Goal: Task Accomplishment & Management: Use online tool/utility

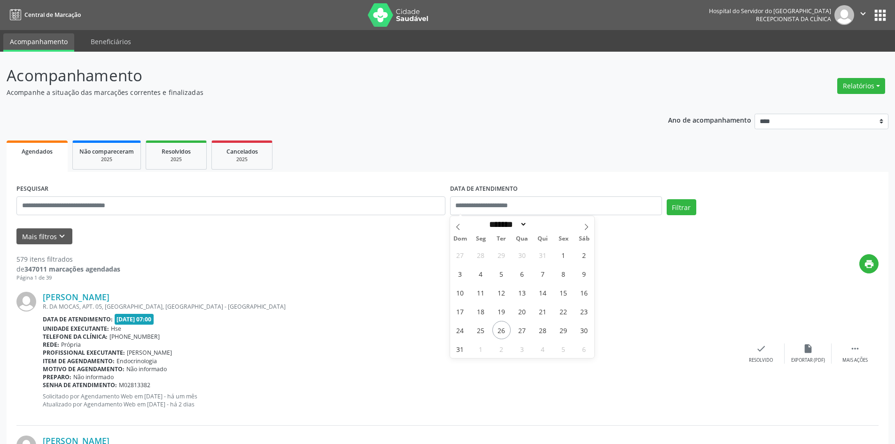
select select "*"
click at [474, 93] on p "Acompanhe a situação das marcações correntes e finalizadas" at bounding box center [315, 92] width 617 height 10
click at [67, 241] on button "Mais filtros keyboard_arrow_down" at bounding box center [44, 236] width 56 height 16
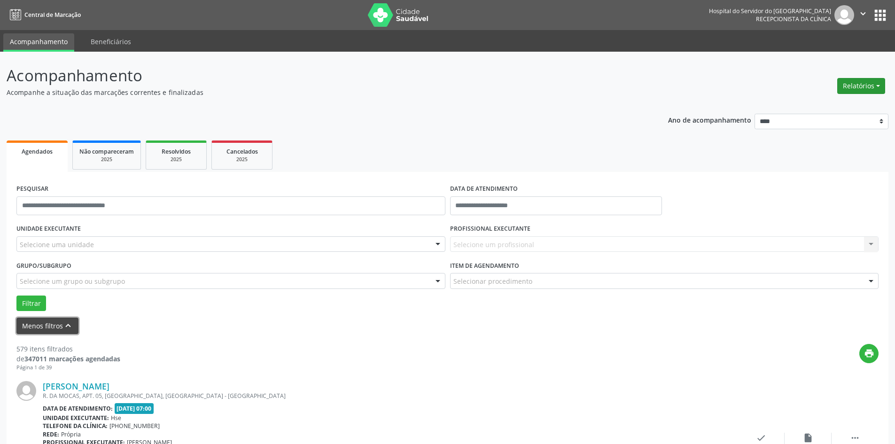
click at [854, 89] on button "Relatórios" at bounding box center [861, 86] width 48 height 16
click at [836, 108] on link "Agendamentos" at bounding box center [835, 106] width 101 height 13
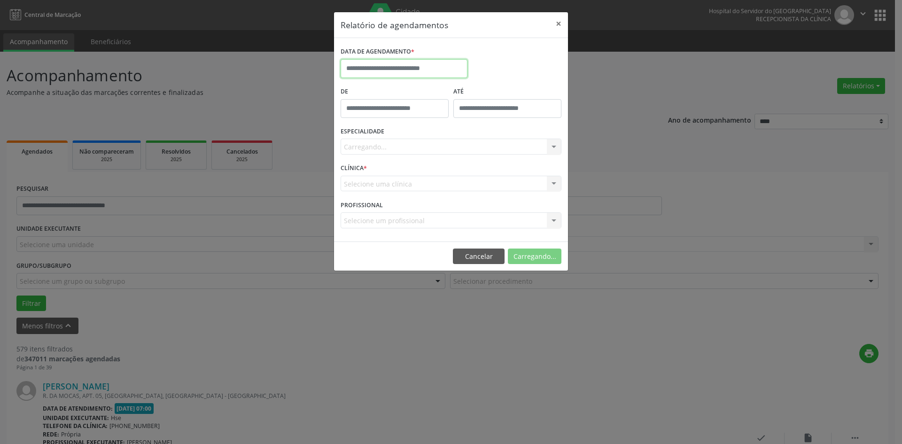
click at [373, 70] on input "text" at bounding box center [404, 68] width 127 height 19
click at [375, 211] on span "1" at bounding box center [371, 211] width 18 height 18
type input "**********"
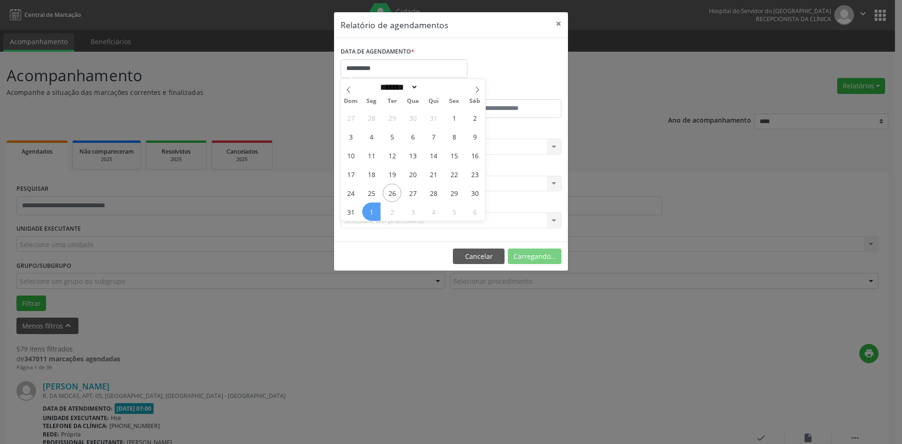
click at [375, 211] on span "1" at bounding box center [371, 211] width 18 height 18
click at [363, 146] on div "Carregando... Todas as especialidades Alergologia Angiologia Arritmologia Cardi…" at bounding box center [451, 147] width 221 height 16
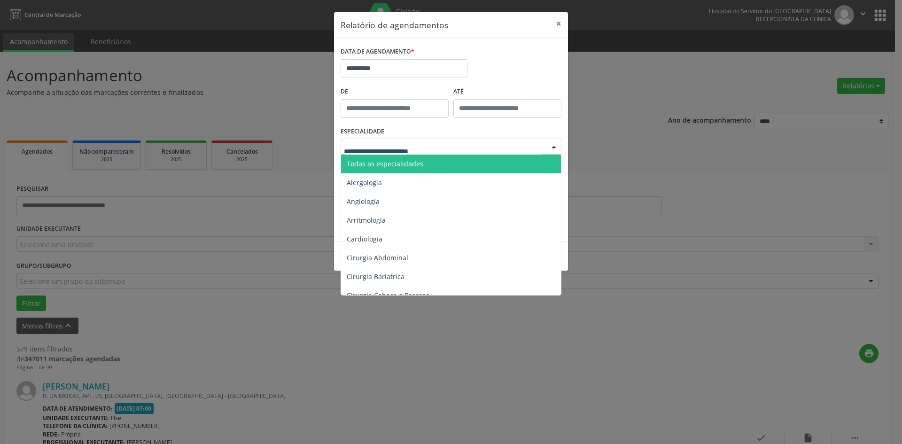
click at [380, 164] on span "Todas as especialidades" at bounding box center [385, 163] width 77 height 9
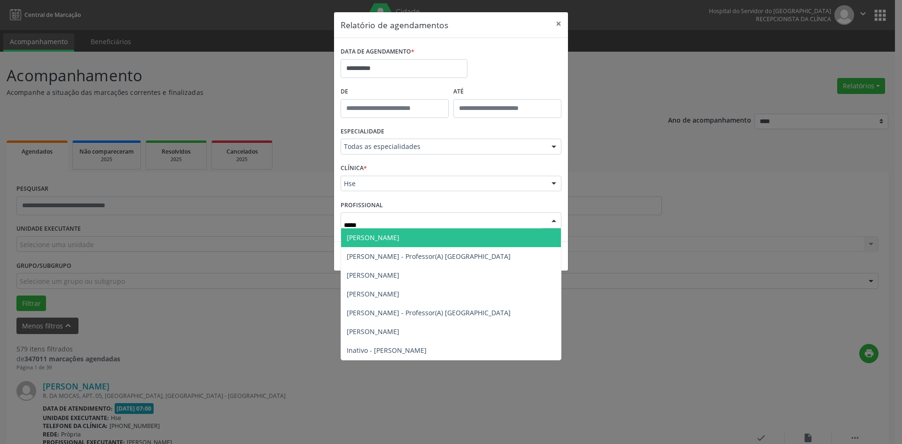
type input "******"
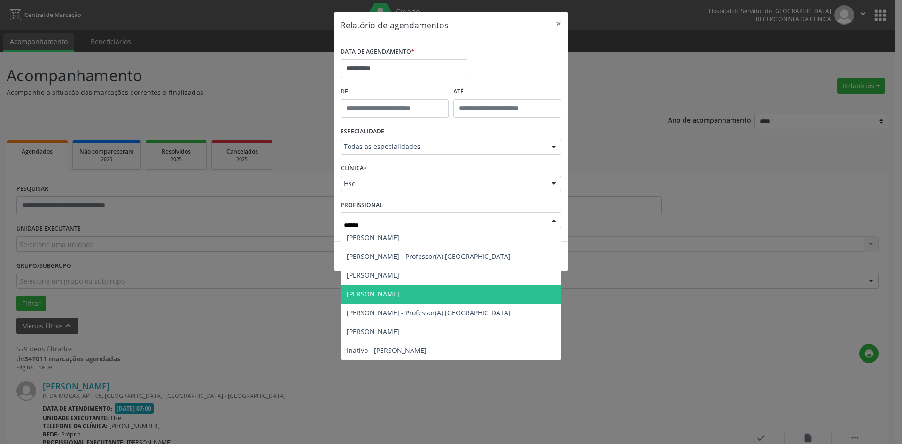
click at [399, 296] on span "[PERSON_NAME]" at bounding box center [373, 293] width 53 height 9
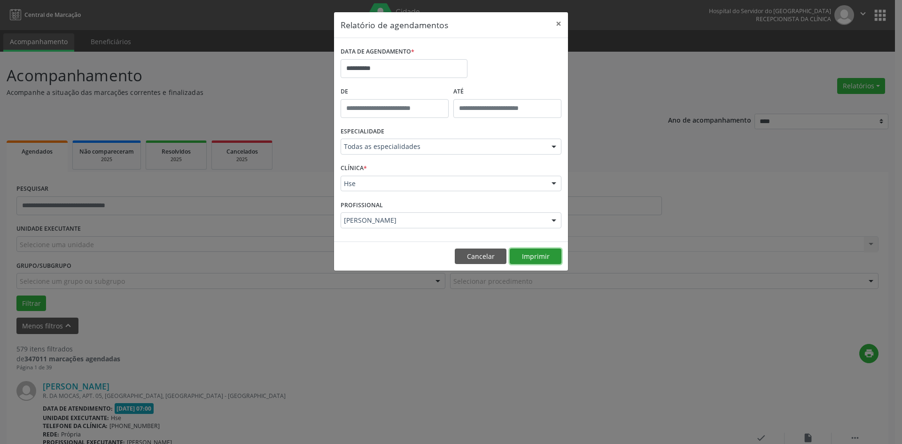
click at [532, 262] on button "Imprimir" at bounding box center [536, 257] width 52 height 16
